Goal: Task Accomplishment & Management: Manage account settings

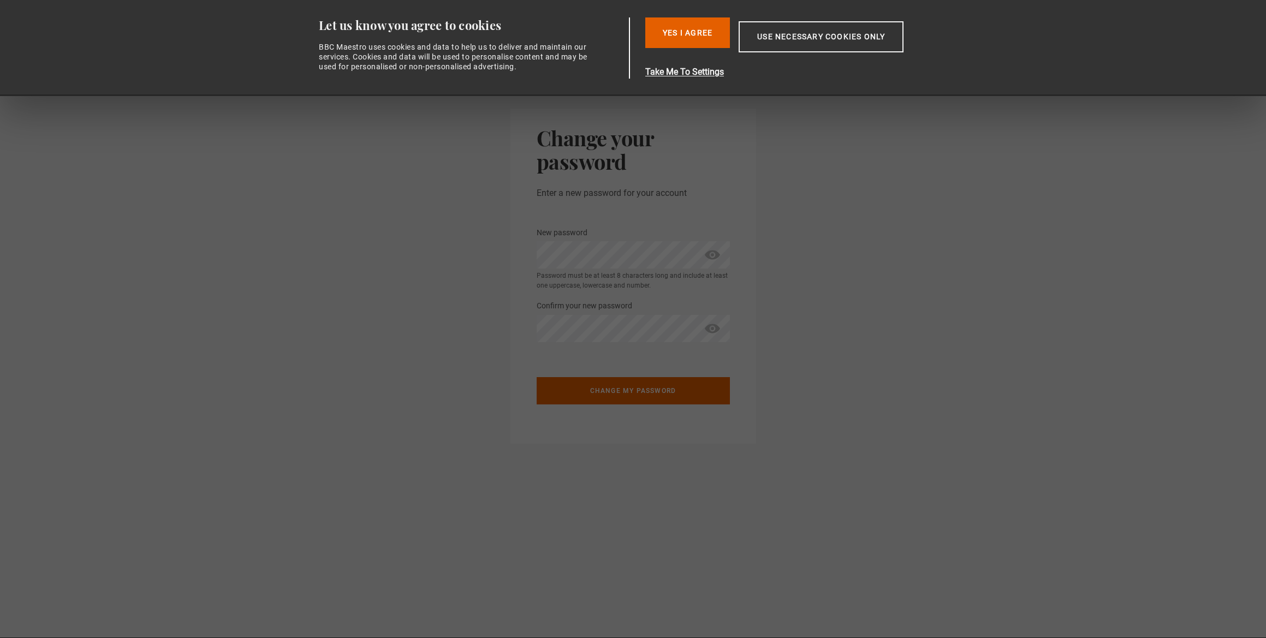
drag, startPoint x: 799, startPoint y: 278, endPoint x: 795, endPoint y: 275, distance: 5.6
click at [799, 278] on section "Change your password Enter a new password for your account New password * Passw…" at bounding box center [633, 277] width 1266 height 362
click at [537, 241] on protonpass-control-f1c8 at bounding box center [537, 241] width 0 height 0
click at [716, 250] on span "show password" at bounding box center [712, 254] width 17 height 27
click at [828, 214] on section "Change your password Enter a new password for your account New password * Passw…" at bounding box center [633, 277] width 1266 height 362
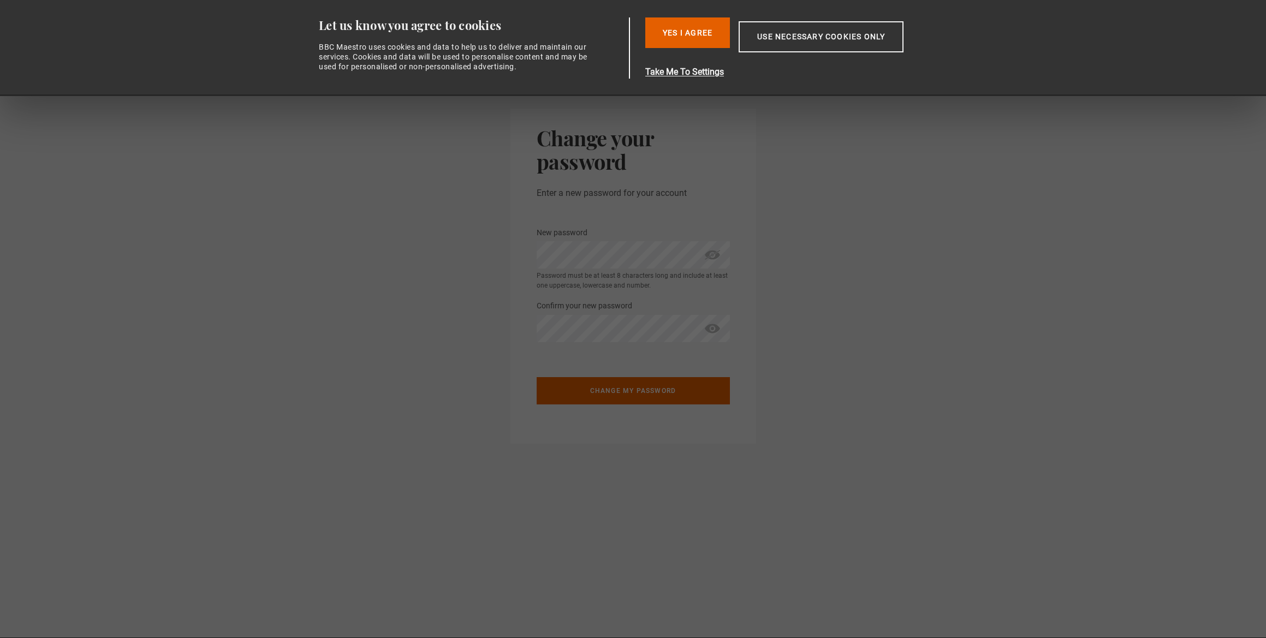
click at [790, 300] on section "Change your password Enter a new password for your account New password * Passw…" at bounding box center [633, 277] width 1266 height 362
click at [709, 328] on span "show password" at bounding box center [712, 328] width 17 height 27
click at [694, 363] on div "Change my password" at bounding box center [633, 384] width 193 height 67
click at [816, 339] on section "Change your password Enter a new password for your account New password * Passw…" at bounding box center [633, 277] width 1266 height 362
click at [779, 345] on section "Change your password Enter a new password for your account New password * Passw…" at bounding box center [633, 277] width 1266 height 362
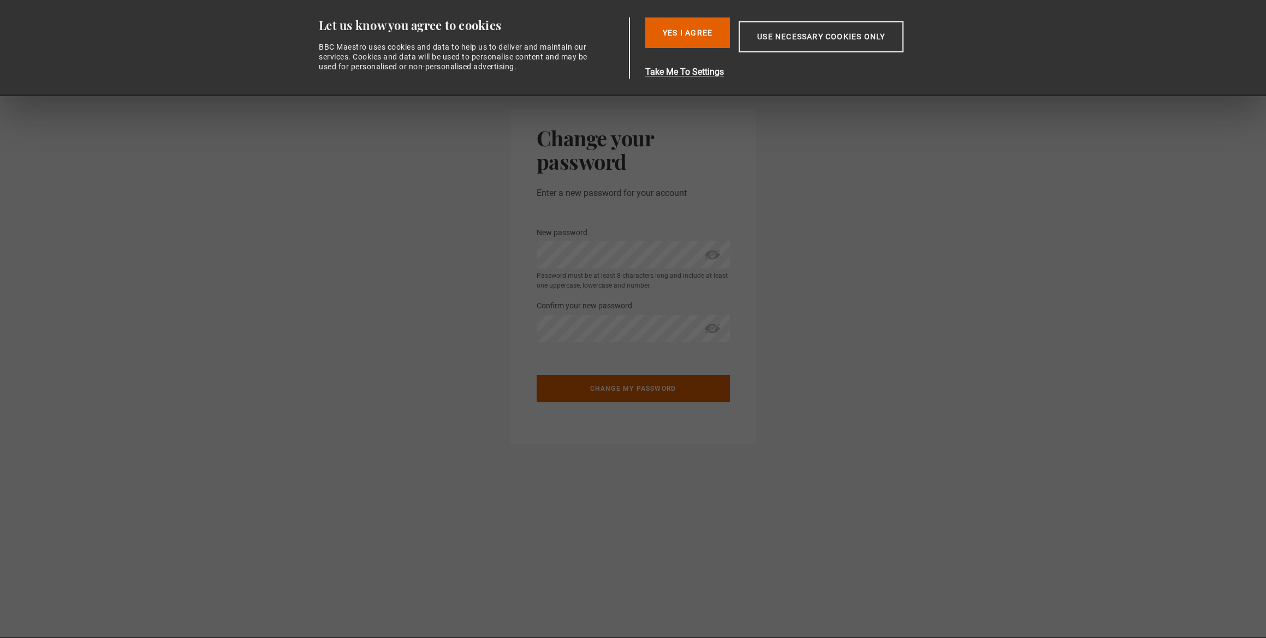
click at [670, 389] on button "Change my password" at bounding box center [633, 388] width 193 height 27
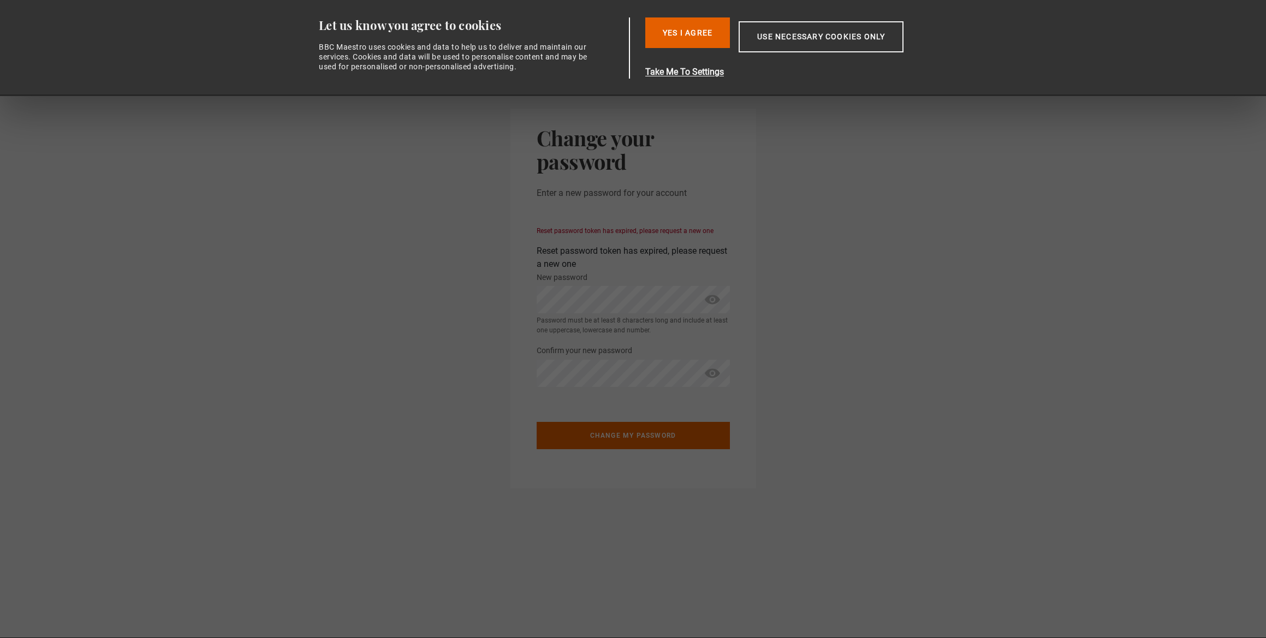
click at [798, 230] on section "Change your password Enter a new password for your account Reset password token…" at bounding box center [633, 299] width 1266 height 406
click at [654, 435] on button "Change my password" at bounding box center [633, 433] width 193 height 27
click at [619, 271] on div "New password * Password must be at least 8 characters long and include at least…" at bounding box center [633, 303] width 193 height 65
click at [722, 37] on button "Yes I Agree" at bounding box center [687, 32] width 85 height 31
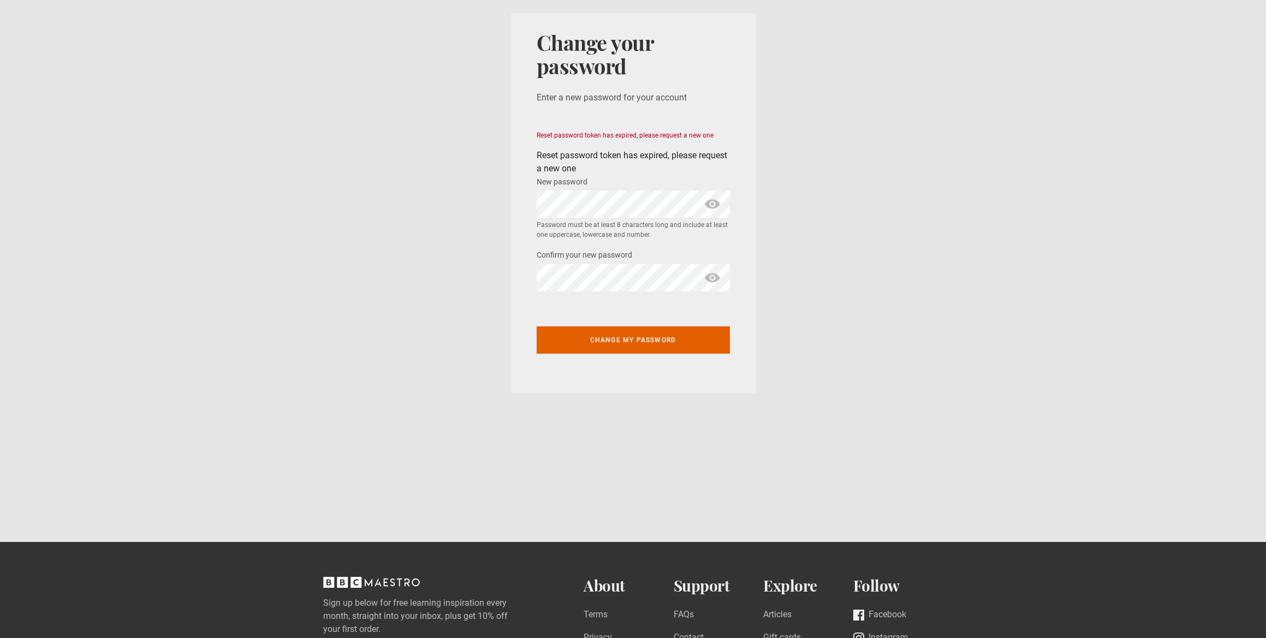
click at [864, 141] on section "Change your password Enter a new password for your account Reset password token…" at bounding box center [633, 203] width 1266 height 406
